Goal: Task Accomplishment & Management: Complete application form

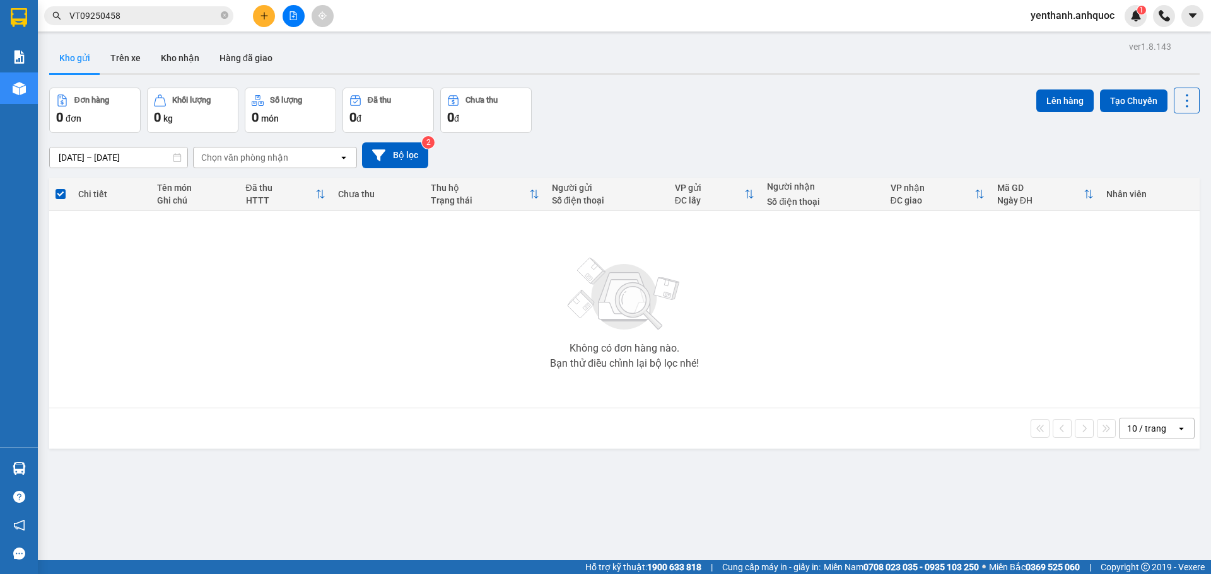
click at [265, 20] on icon "plus" at bounding box center [264, 15] width 9 height 9
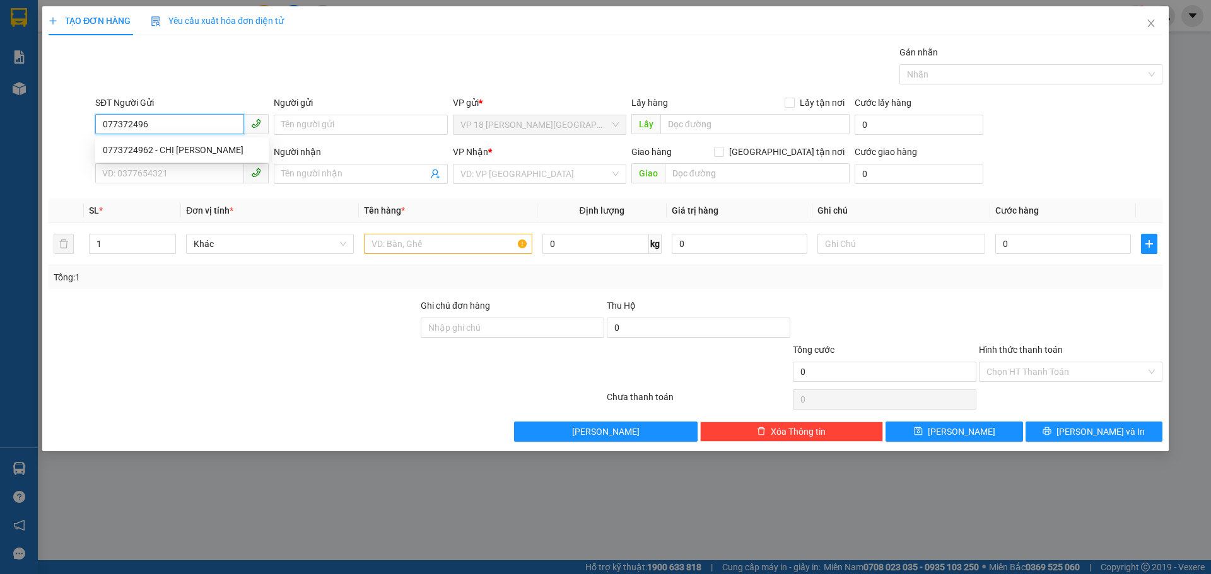
type input "0773724962"
click at [207, 148] on div "0773724962 - CHỊ [PERSON_NAME]" at bounding box center [182, 150] width 158 height 14
type input "CHỊ [PERSON_NAME]"
type input "0773724962"
type input "CHỊ [PERSON_NAME]"
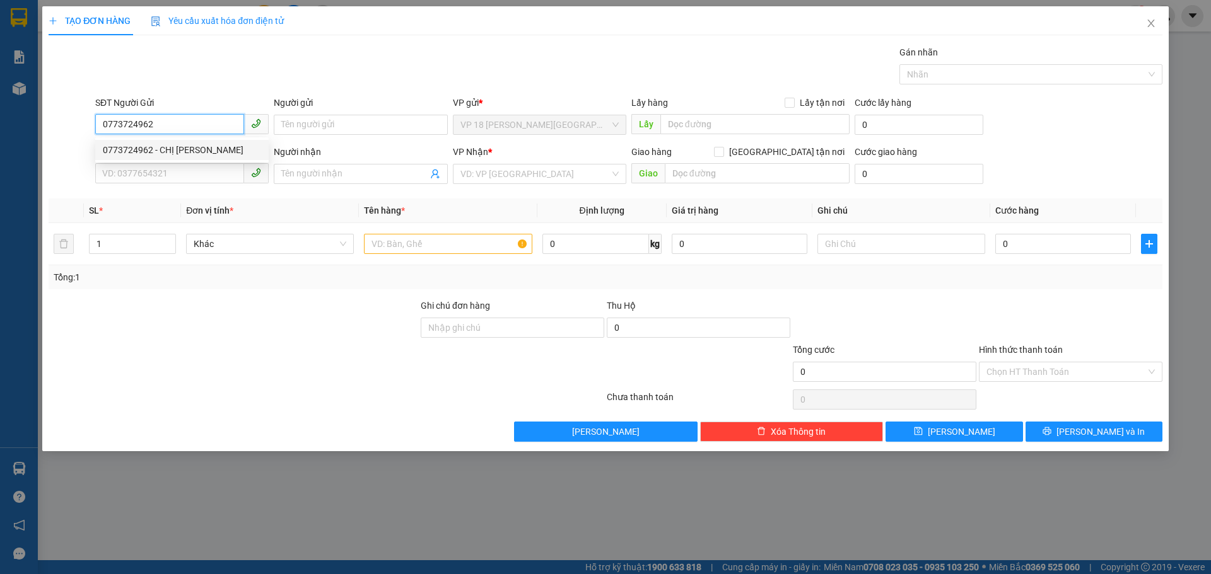
type input "VP BR"
type input "SSCB [DATE]6:22-VPQ1 THẢO"
type input "80.000"
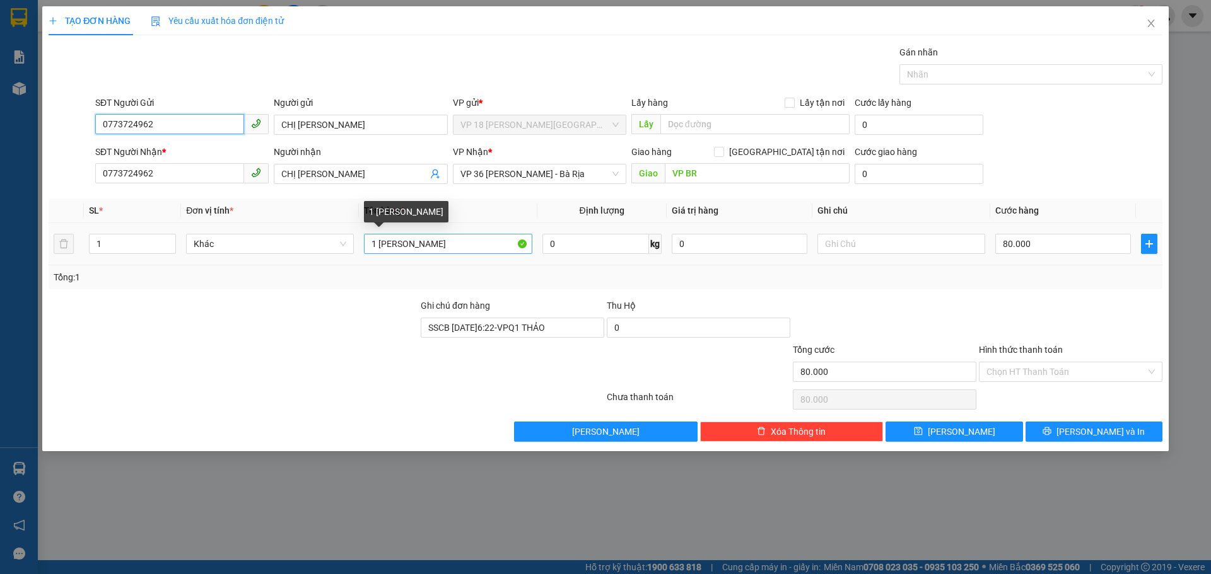
type input "0773724962"
click at [452, 247] on input "1 [PERSON_NAME]" at bounding box center [448, 244] width 168 height 20
type input "1 TÚI NÂU"
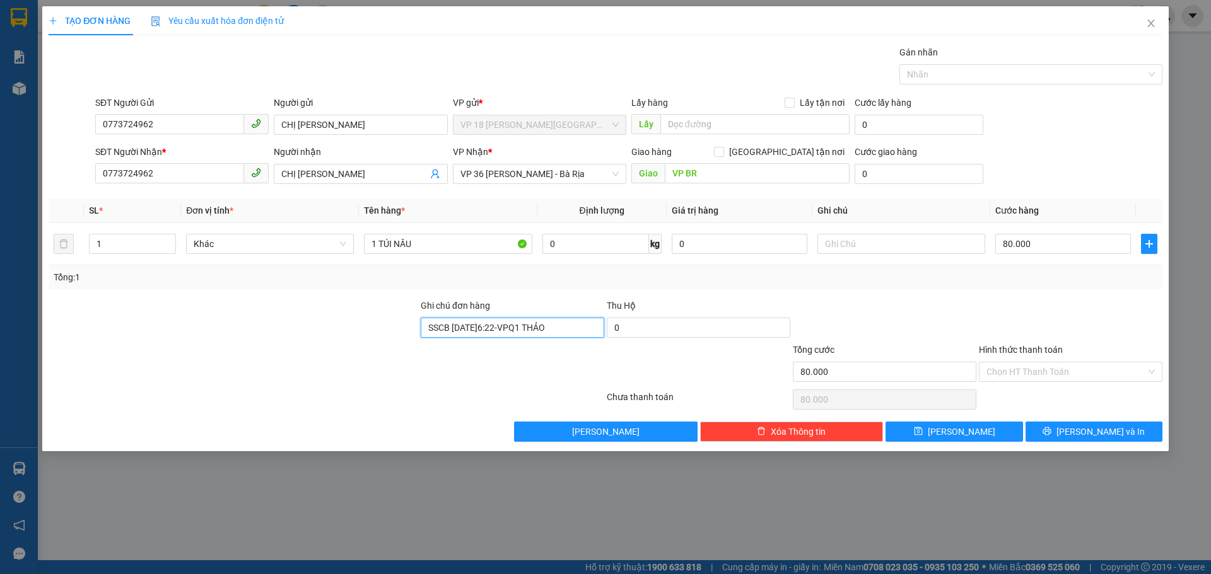
click at [578, 334] on input "SSCB [DATE]6:22-VPQ1 THẢO" at bounding box center [512, 328] width 183 height 20
click at [1071, 246] on input "80.000" at bounding box center [1063, 244] width 136 height 20
type input "2"
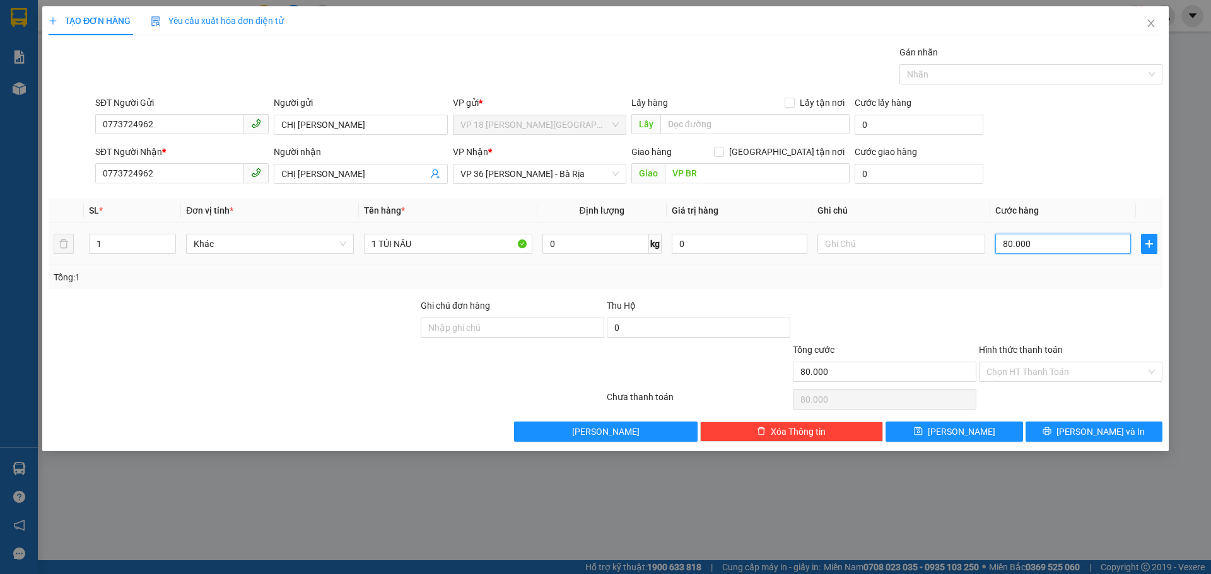
type input "2"
type input "20"
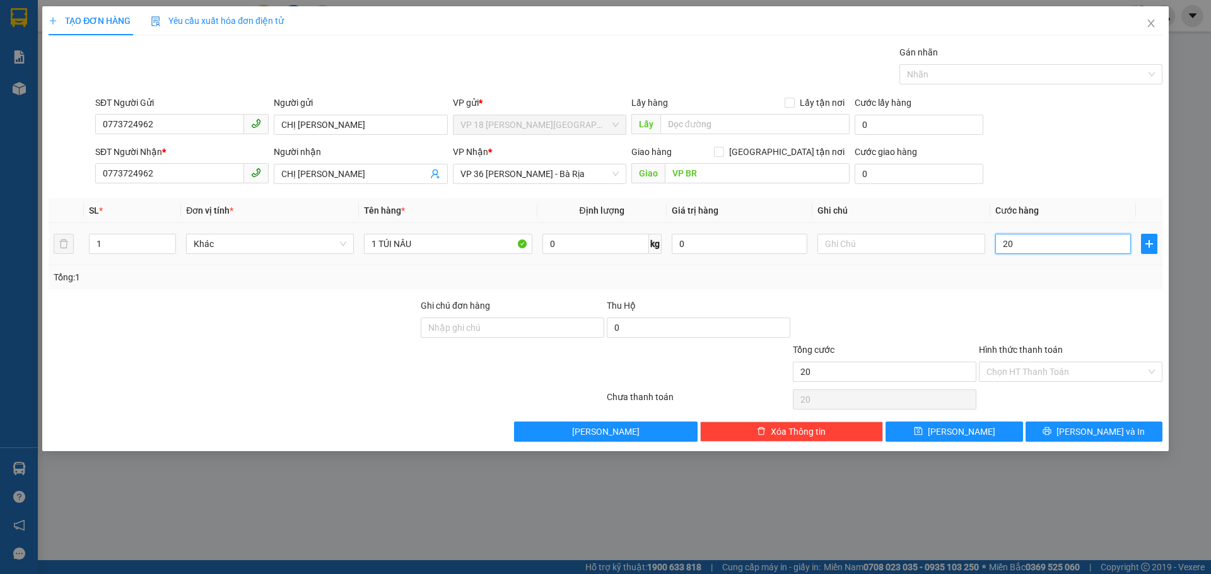
type input "200"
type input "2.000"
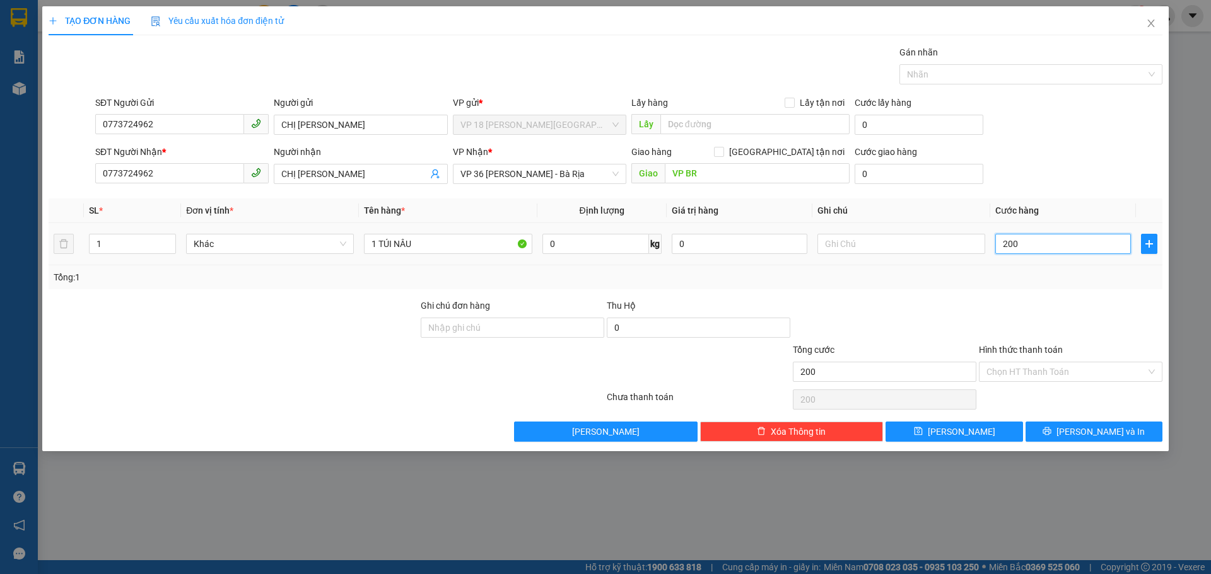
type input "2.000"
type input "20.000"
drag, startPoint x: 480, startPoint y: 329, endPoint x: 480, endPoint y: 320, distance: 9.5
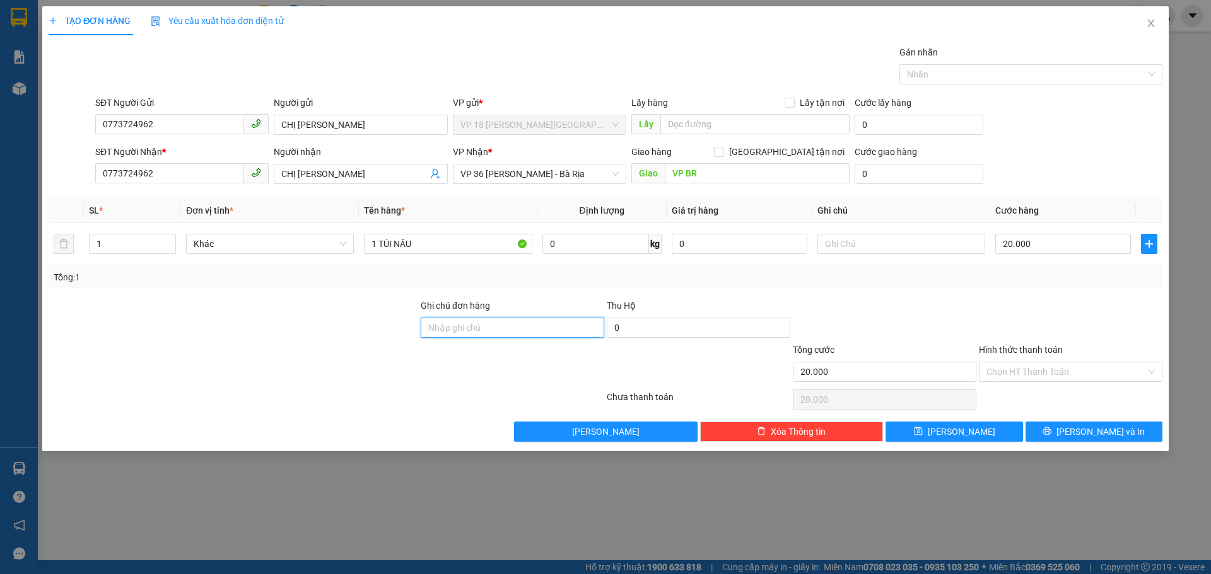
click at [480, 325] on input "Ghi chú đơn hàng" at bounding box center [512, 328] width 183 height 20
type input "TM 14/9 THANH"
click at [1036, 366] on input "Hình thức thanh toán" at bounding box center [1066, 372] width 160 height 19
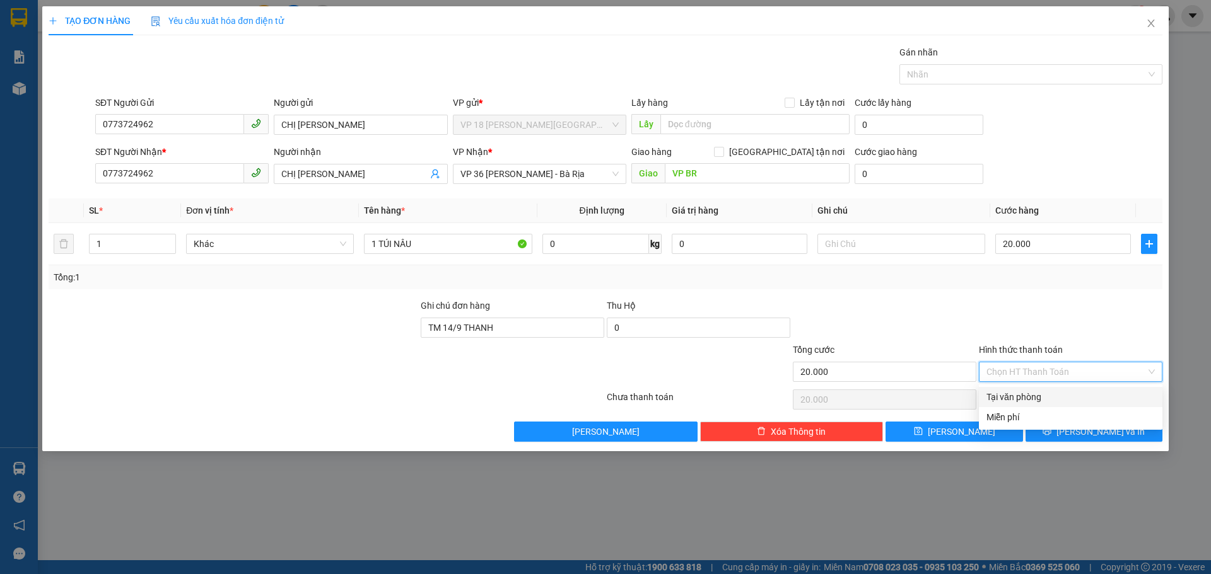
click at [1032, 389] on div "Tại văn phòng" at bounding box center [1070, 397] width 183 height 20
type input "0"
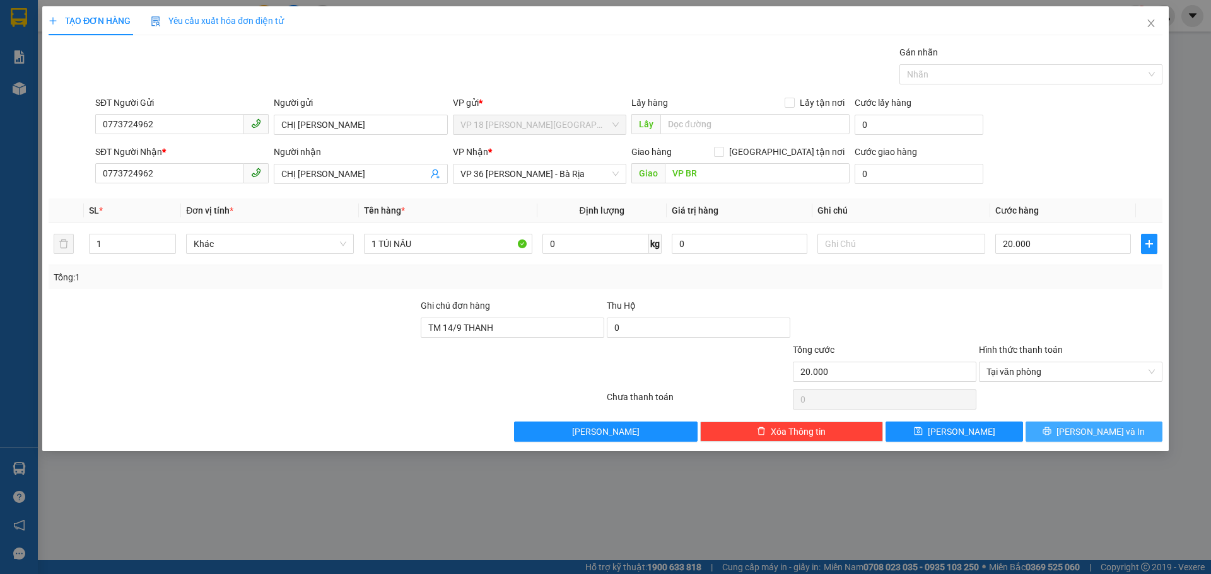
click at [1052, 427] on button "[PERSON_NAME] và In" at bounding box center [1093, 432] width 137 height 20
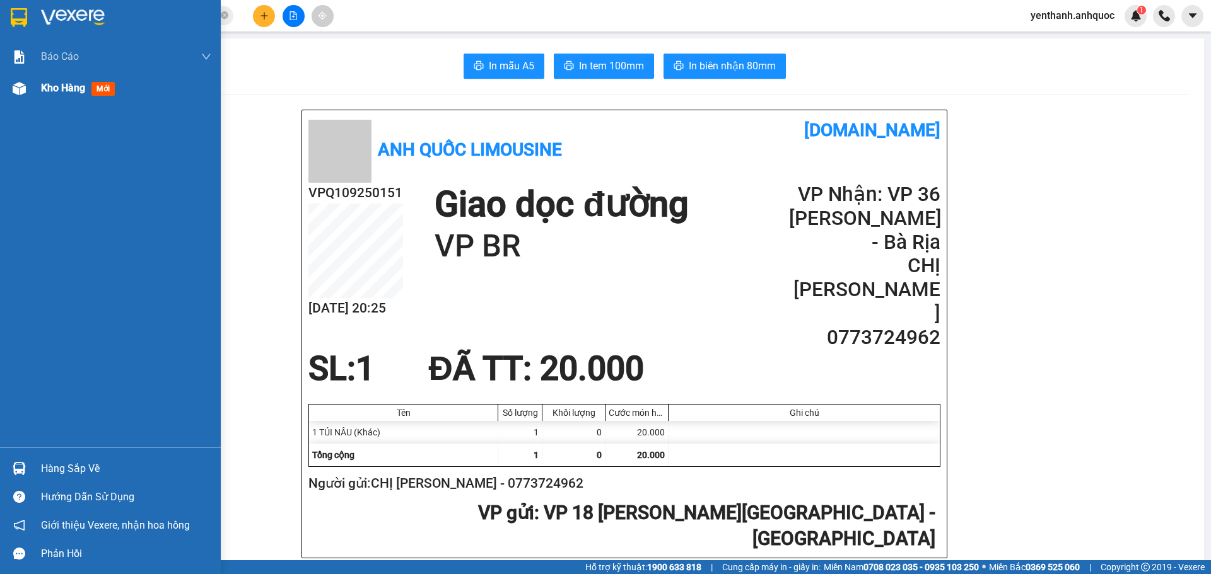
click at [92, 86] on div "Kho hàng mới" at bounding box center [80, 88] width 79 height 16
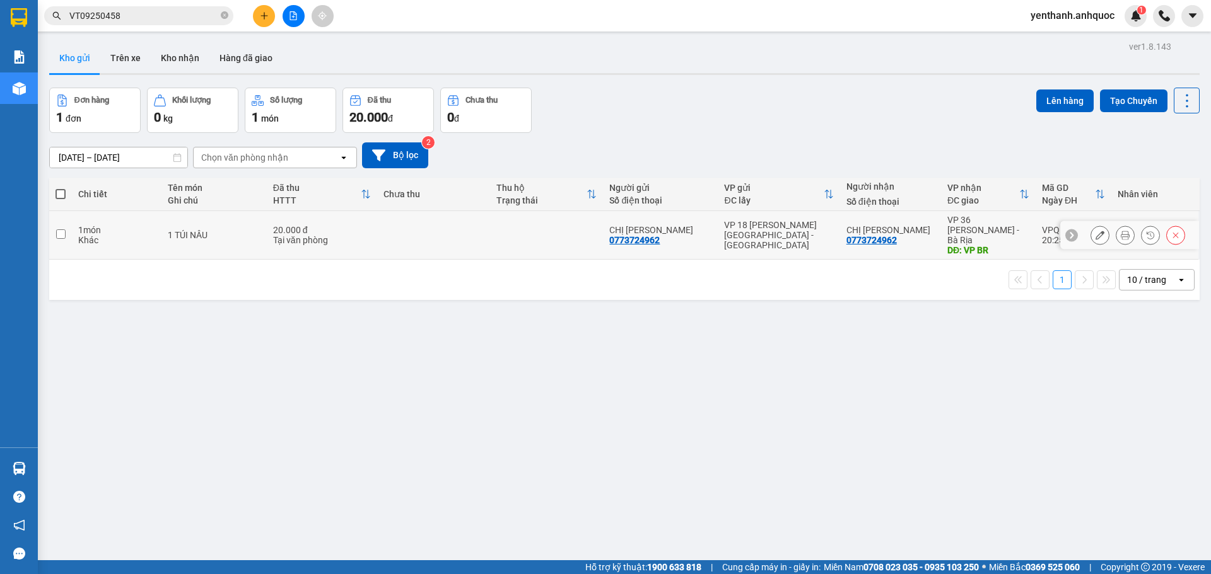
click at [1090, 238] on div at bounding box center [1099, 235] width 19 height 19
click at [1091, 234] on button at bounding box center [1100, 235] width 18 height 22
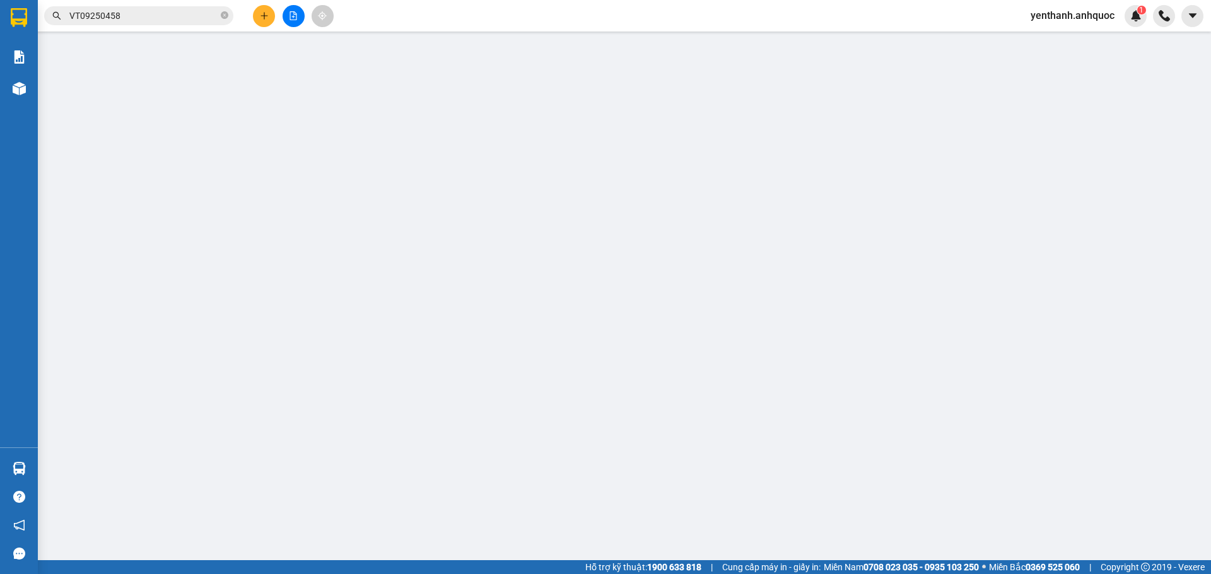
type input "0773724962"
type input "CHỊ [PERSON_NAME]"
type input "0773724962"
type input "CHỊ [PERSON_NAME]"
type input "VP BR"
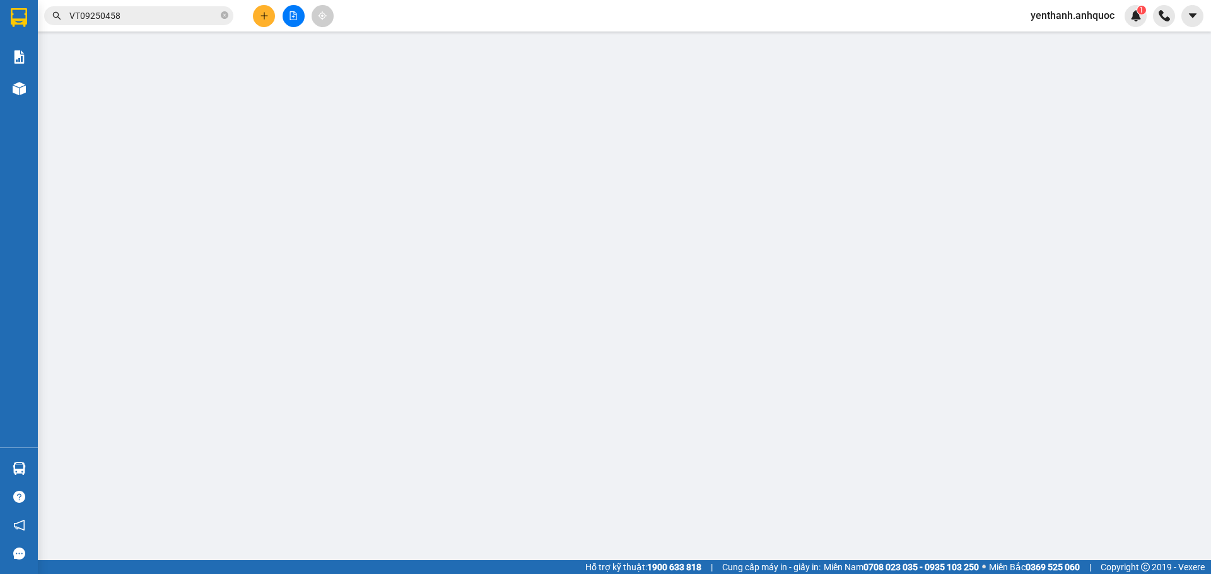
type input "TM 14/9 THANH"
type input "20.000"
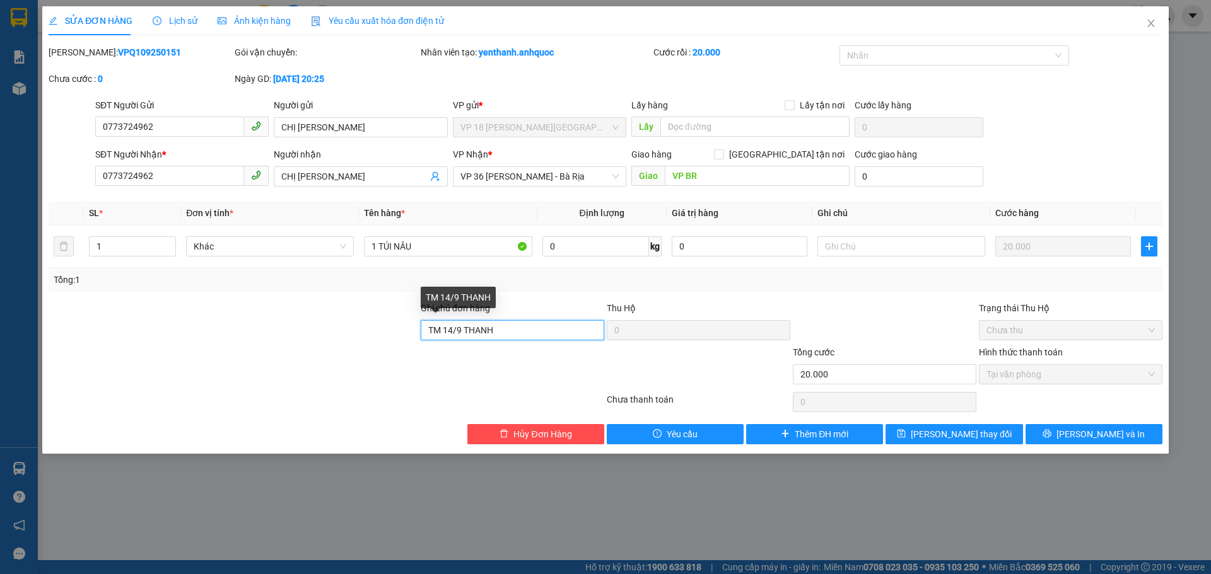
click at [445, 335] on input "TM 14/9 THANH" at bounding box center [512, 330] width 183 height 20
type input "SCB14/9 THANH"
click at [1001, 439] on button "[PERSON_NAME] thay đổi" at bounding box center [953, 434] width 137 height 20
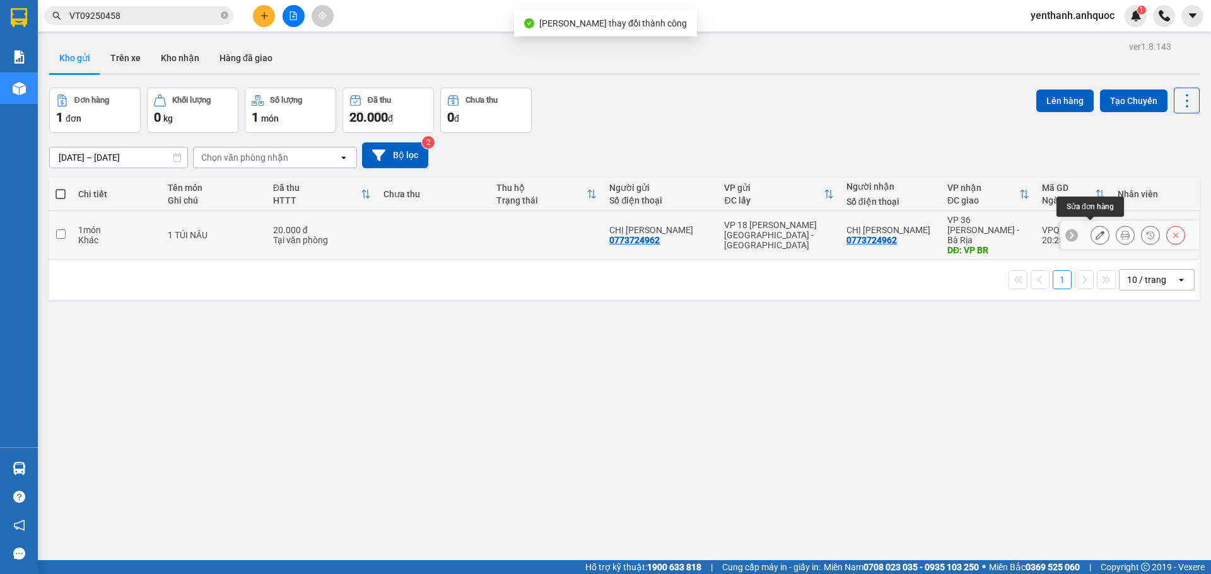
click at [1091, 233] on button at bounding box center [1100, 235] width 18 height 22
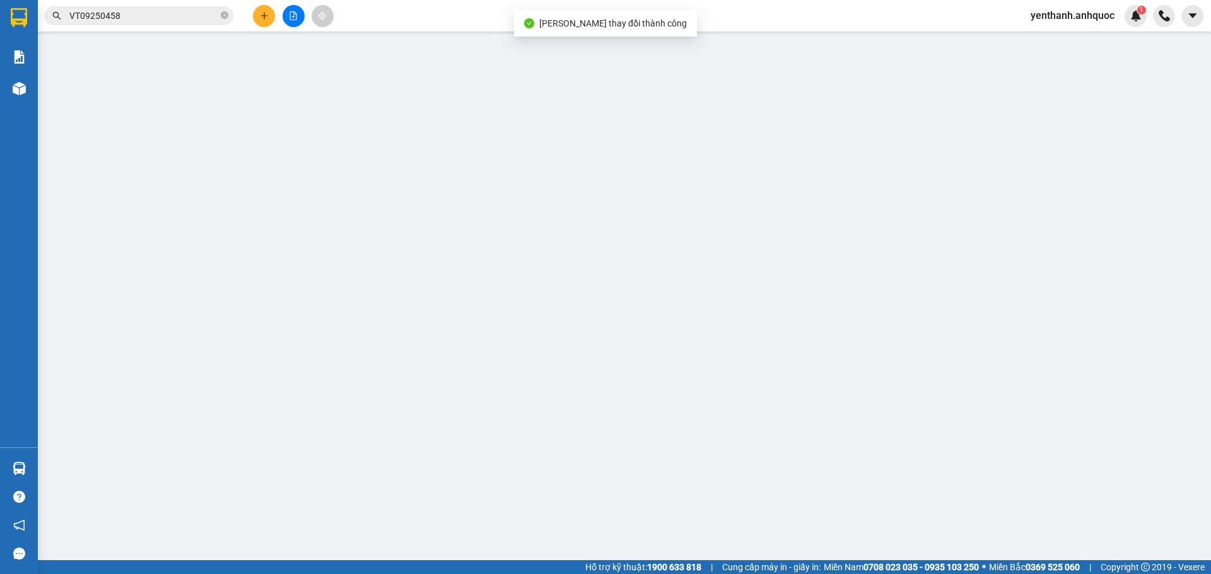
type input "0773724962"
type input "CHỊ [PERSON_NAME]"
type input "0773724962"
type input "CHỊ [PERSON_NAME]"
type input "VP BR"
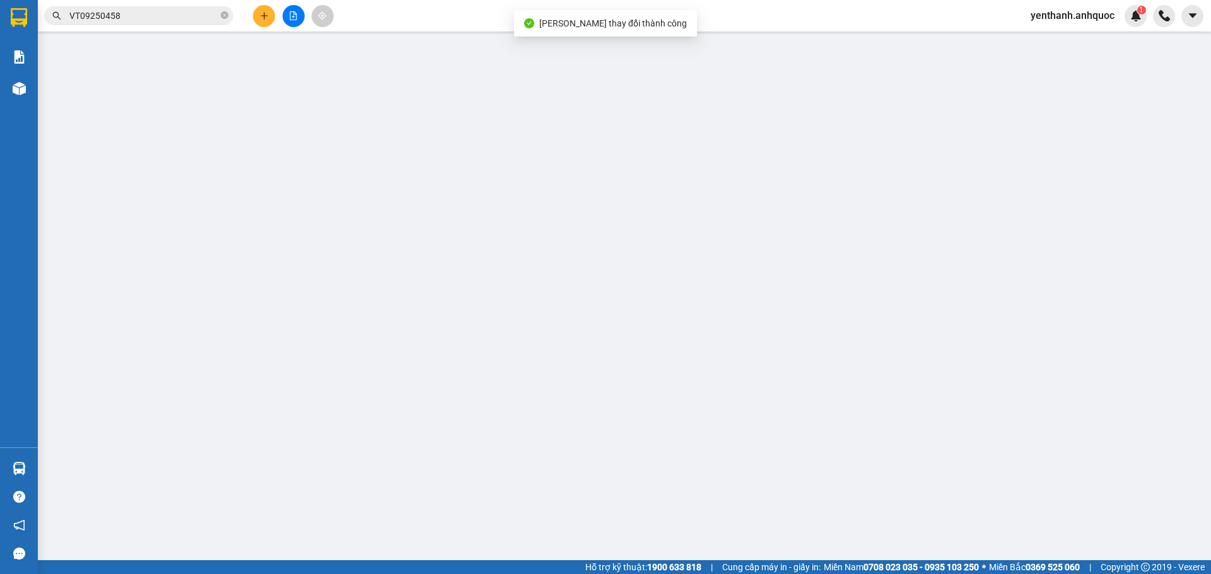
type input "SCB14/9 THANH"
type input "20.000"
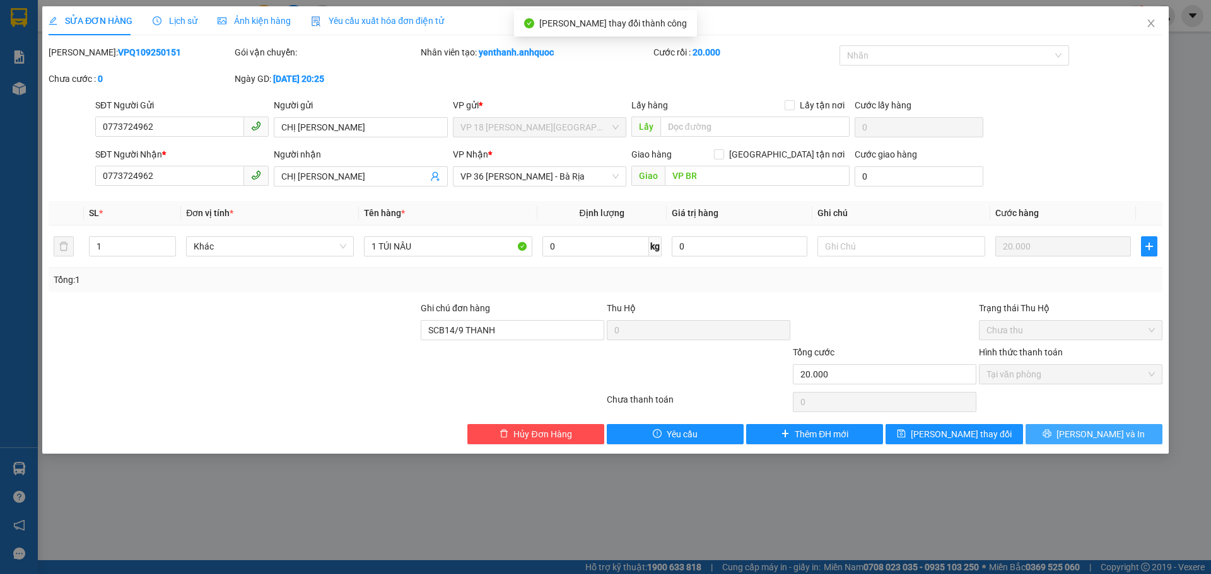
click at [1068, 441] on button "[PERSON_NAME] và In" at bounding box center [1093, 434] width 137 height 20
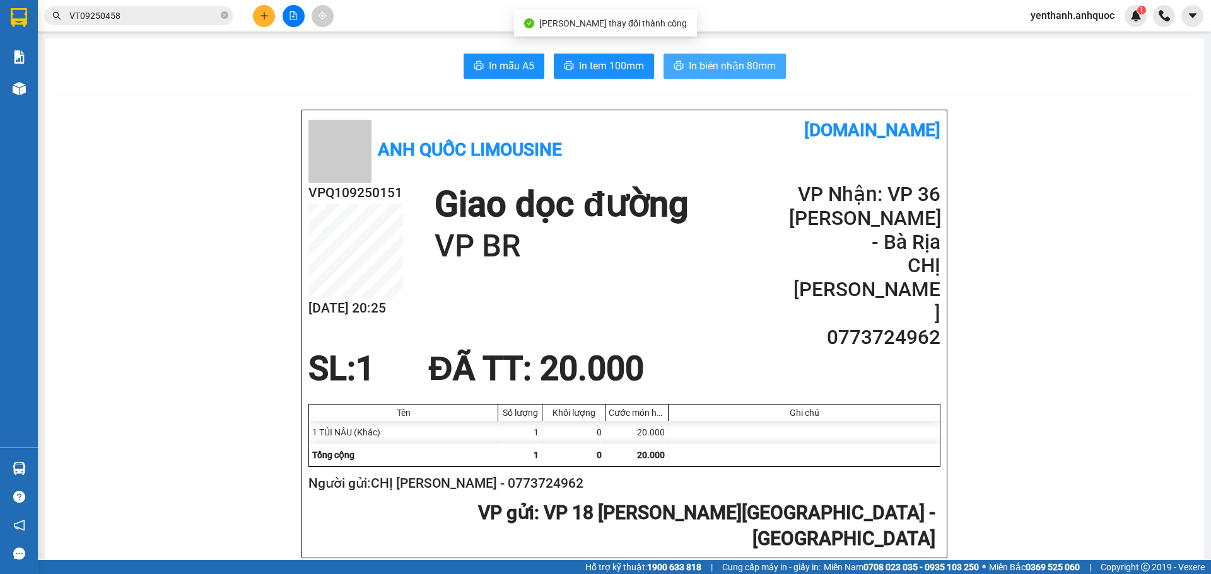
click at [729, 54] on button "In biên nhận 80mm" at bounding box center [724, 66] width 122 height 25
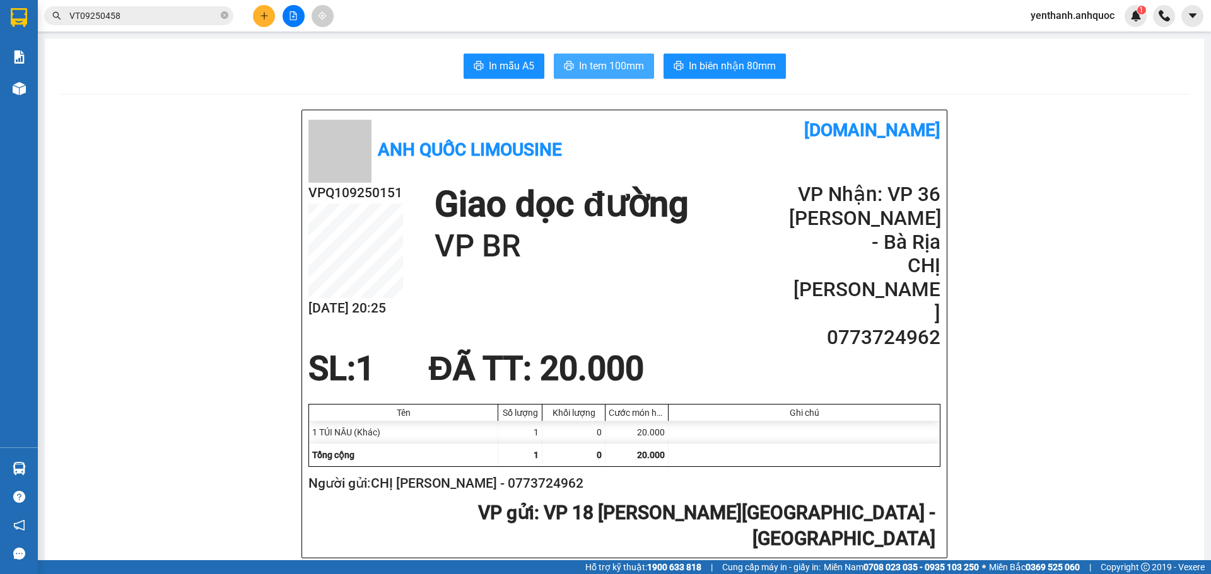
click at [593, 71] on span "In tem 100mm" at bounding box center [611, 66] width 65 height 16
drag, startPoint x: 395, startPoint y: 190, endPoint x: 303, endPoint y: 196, distance: 92.2
click at [303, 196] on div "Anh Quốc Limousine [DOMAIN_NAME] VPQ109250151 [DATE] 20:25 Giao dọc đường VP BR…" at bounding box center [624, 334] width 644 height 448
copy h2 "VPQ109250151"
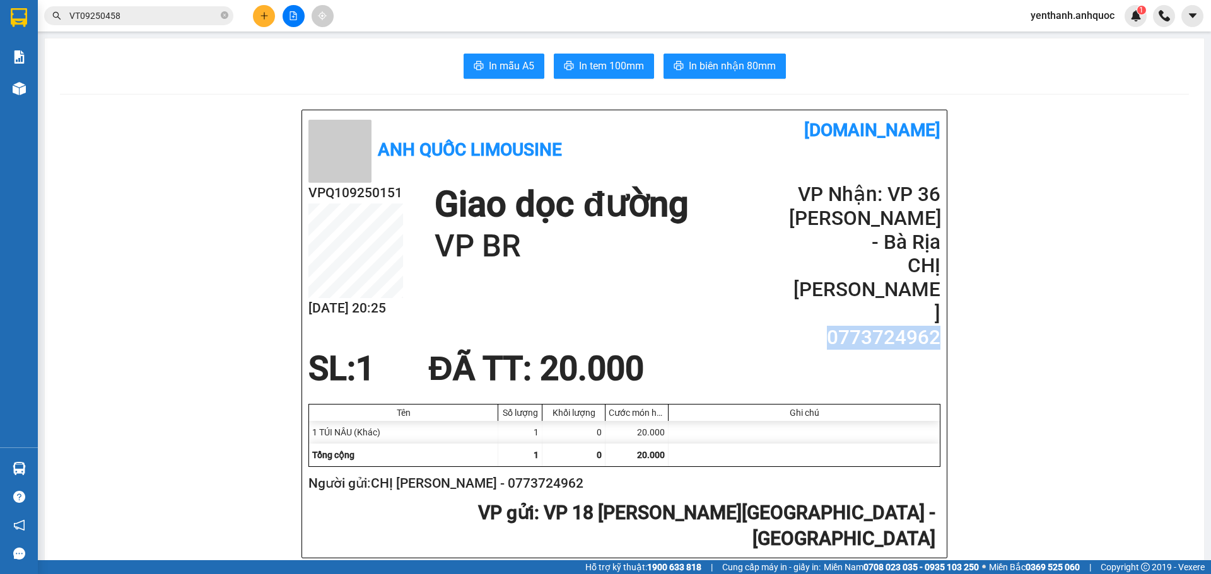
drag, startPoint x: 936, startPoint y: 293, endPoint x: 831, endPoint y: 293, distance: 105.3
click at [831, 293] on div "Anh Quốc Limousine [DOMAIN_NAME] VPQ109250151 [DATE] 20:25 Giao dọc đường VP BR…" at bounding box center [624, 334] width 644 height 448
copy h2 "0773724962"
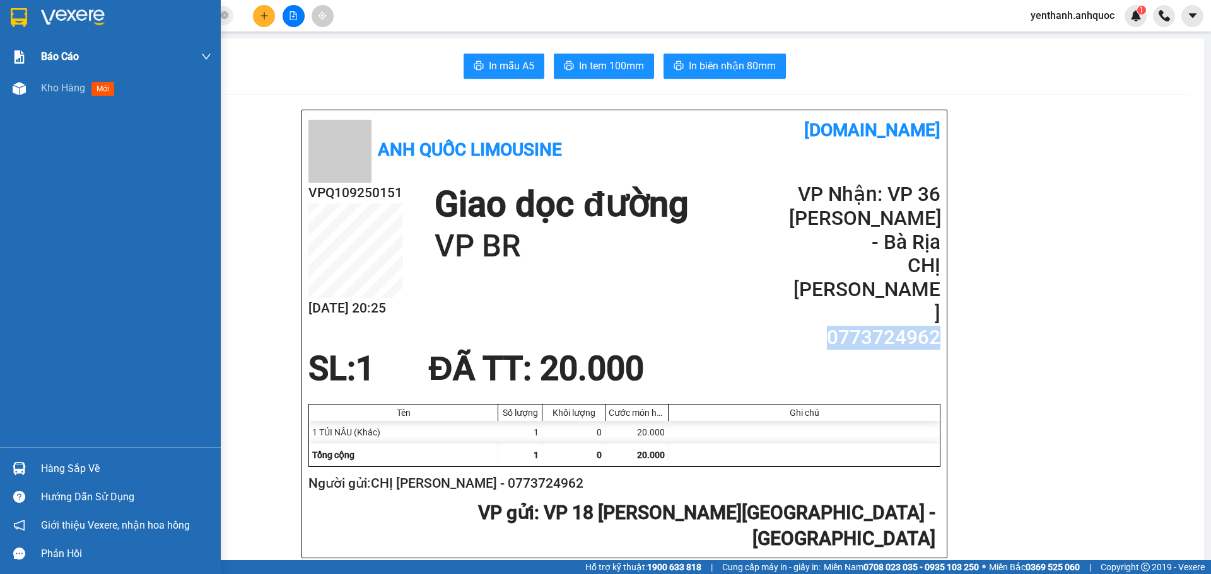
drag, startPoint x: 76, startPoint y: 89, endPoint x: 100, endPoint y: 44, distance: 50.8
click at [76, 86] on span "Kho hàng" at bounding box center [63, 88] width 44 height 12
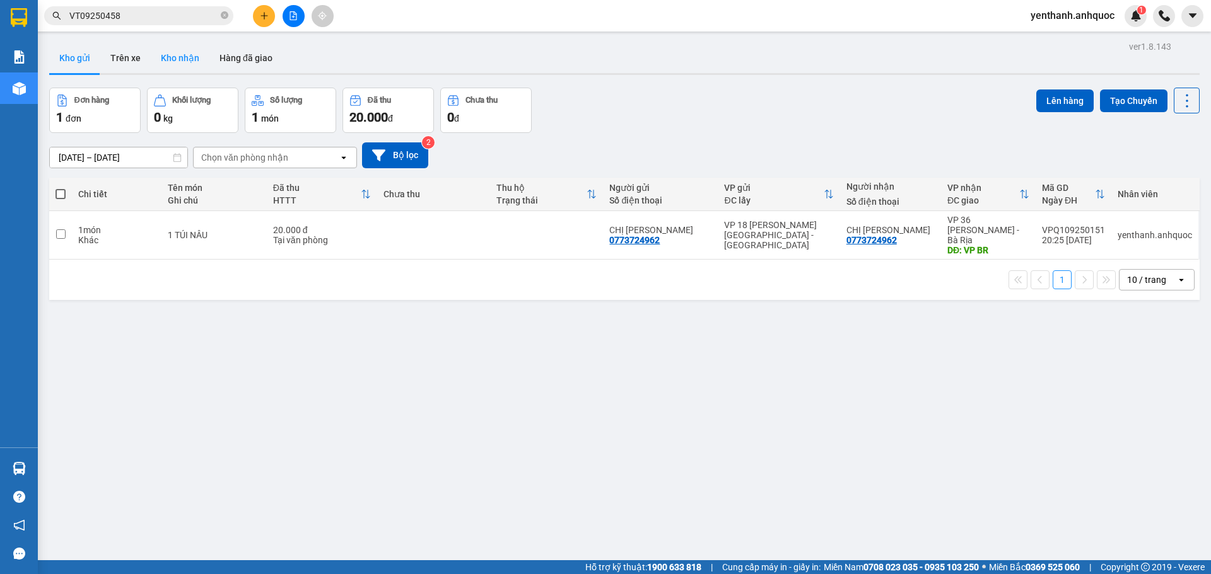
click at [191, 61] on button "Kho nhận" at bounding box center [180, 58] width 59 height 30
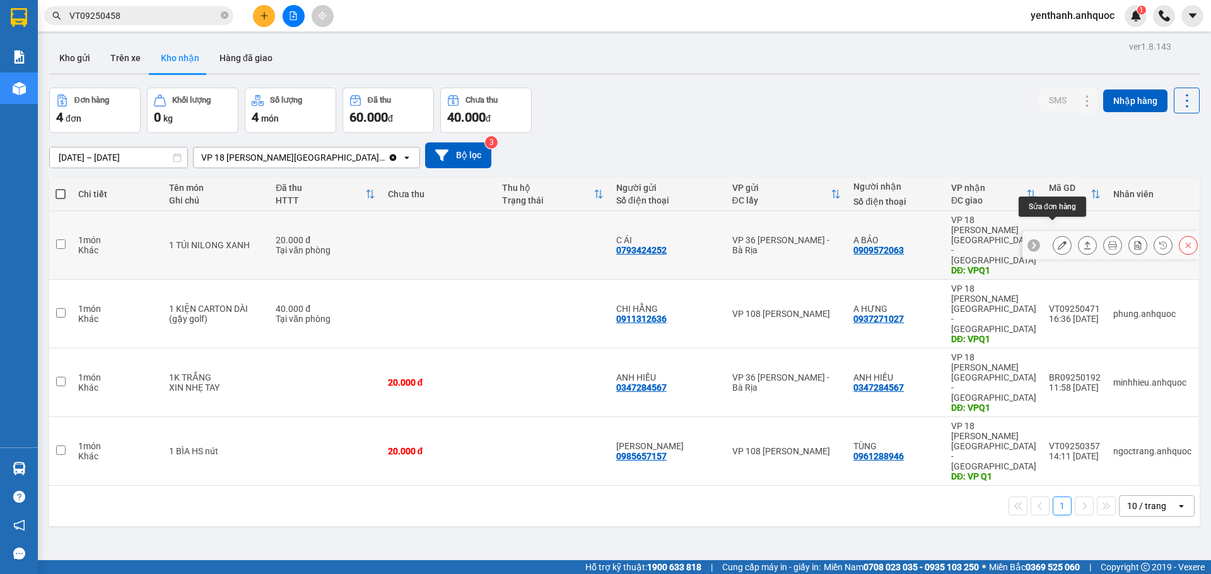
click at [1057, 241] on icon at bounding box center [1061, 245] width 9 height 9
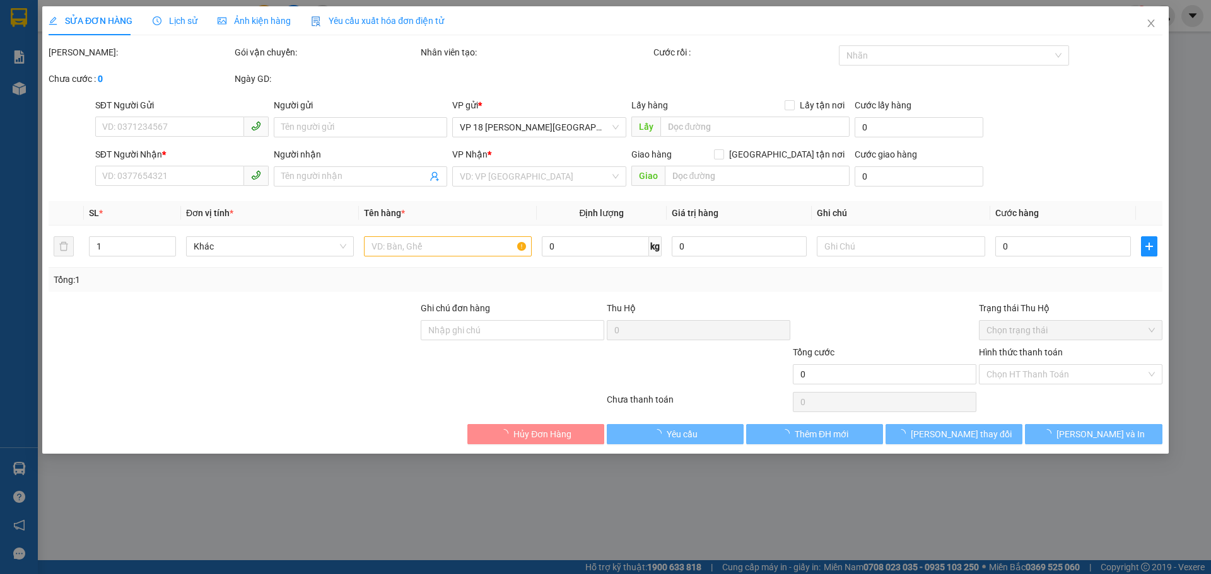
type input "0793424252"
type input "C ÁI"
type input "0909572063"
type input "A BẢO"
type input "VPQ1"
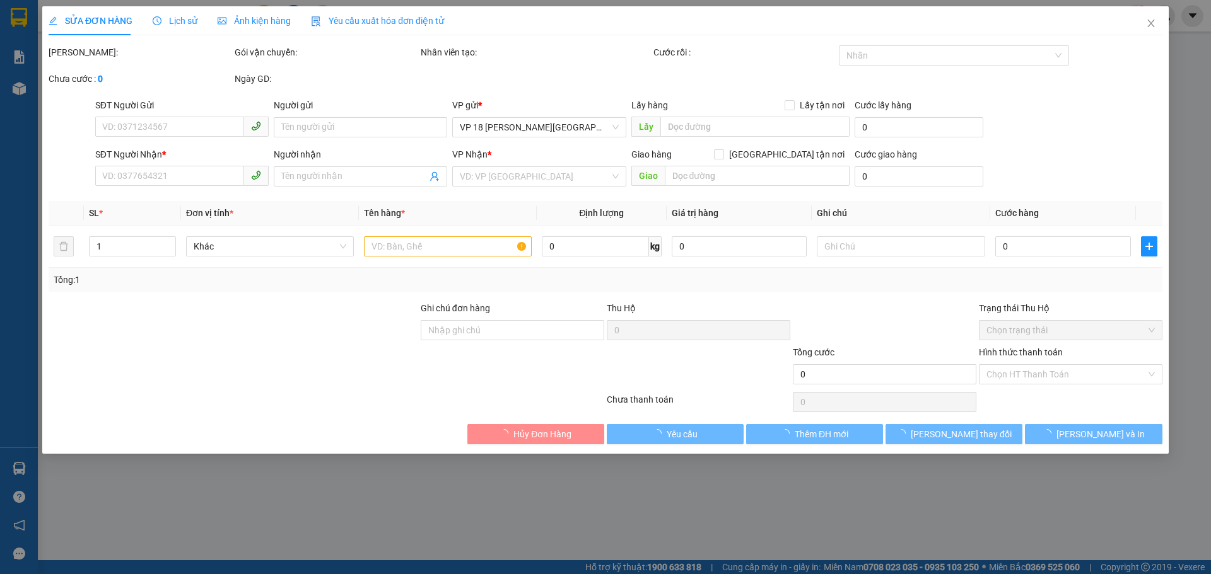
type input "20.000"
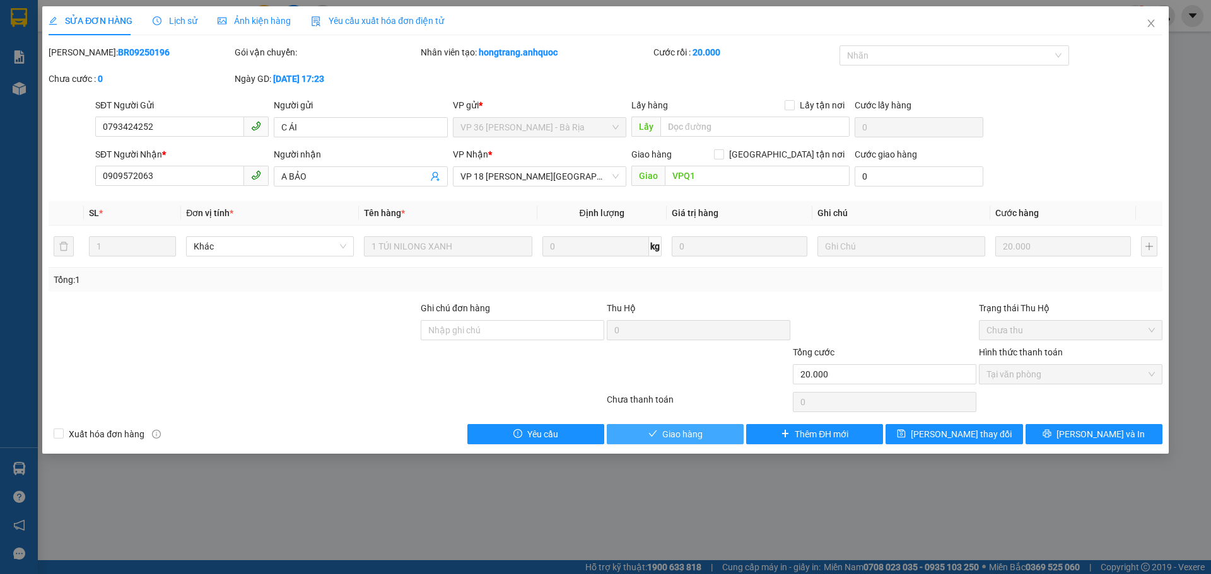
click at [690, 439] on span "Giao hàng" at bounding box center [682, 434] width 40 height 14
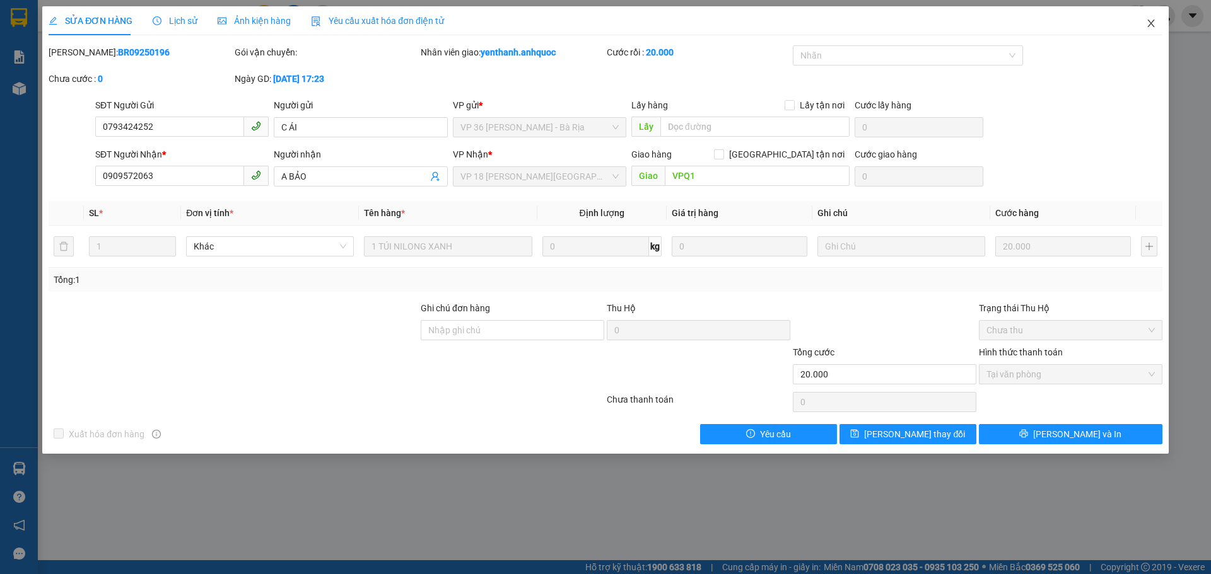
click at [1156, 21] on span "Close" at bounding box center [1150, 23] width 35 height 35
